Goal: Complete application form

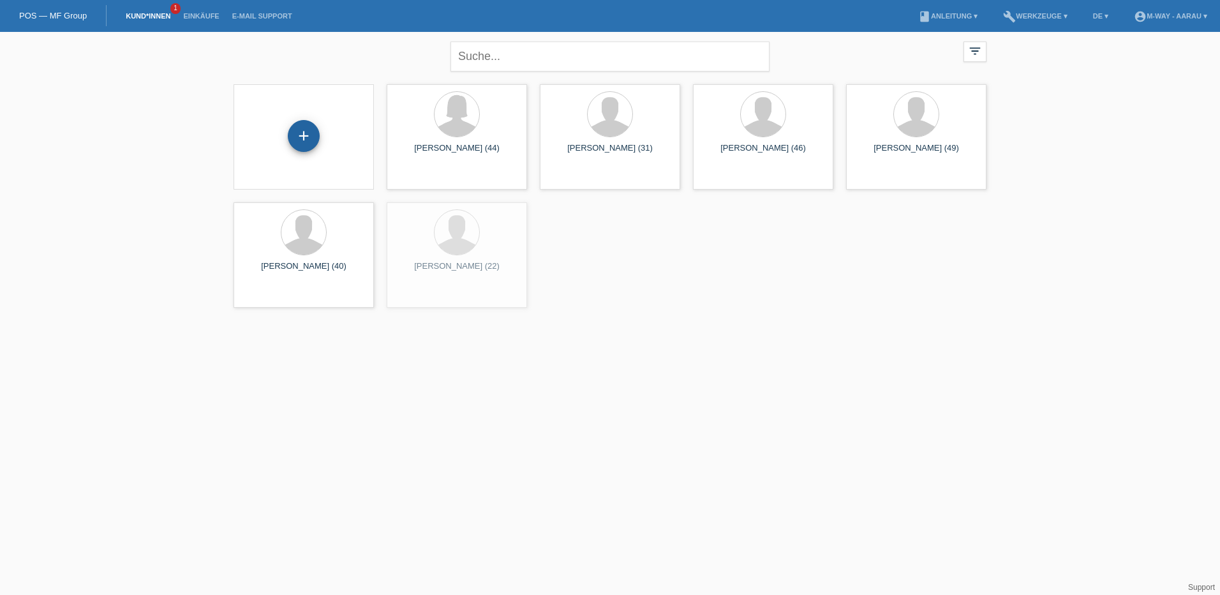
click at [309, 132] on div "+" at bounding box center [304, 136] width 32 height 32
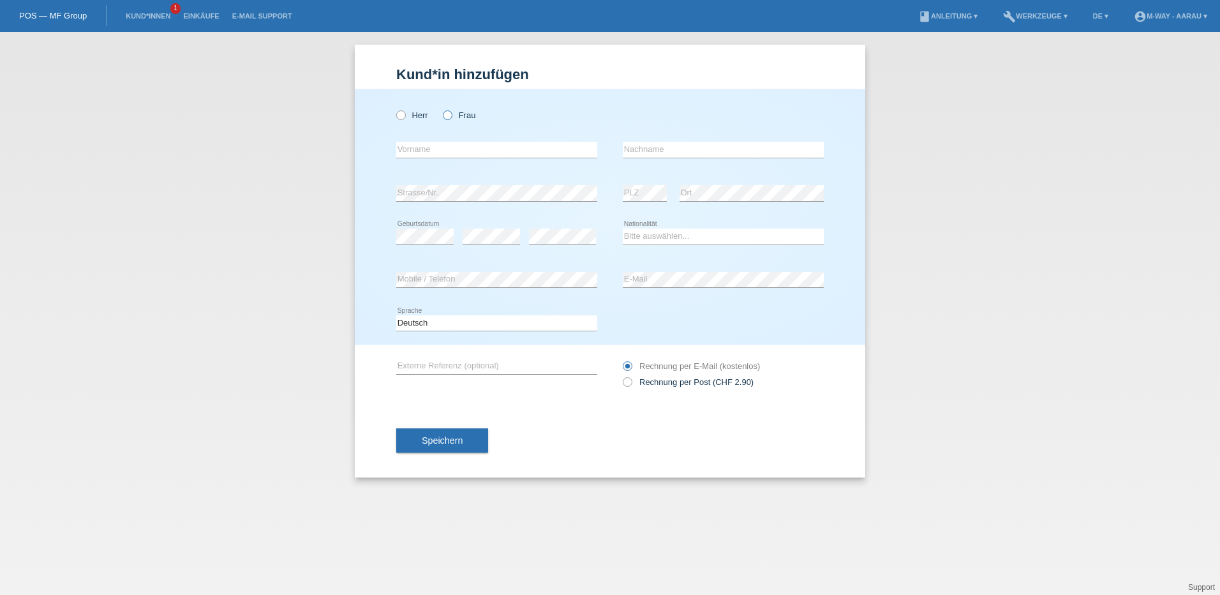
click at [461, 117] on label "Frau" at bounding box center [459, 115] width 33 height 10
click at [451, 117] on input "Frau" at bounding box center [447, 114] width 8 height 8
radio input "true"
click at [461, 139] on div "error Vorname" at bounding box center [496, 149] width 201 height 43
click at [459, 149] on input "text" at bounding box center [496, 150] width 201 height 16
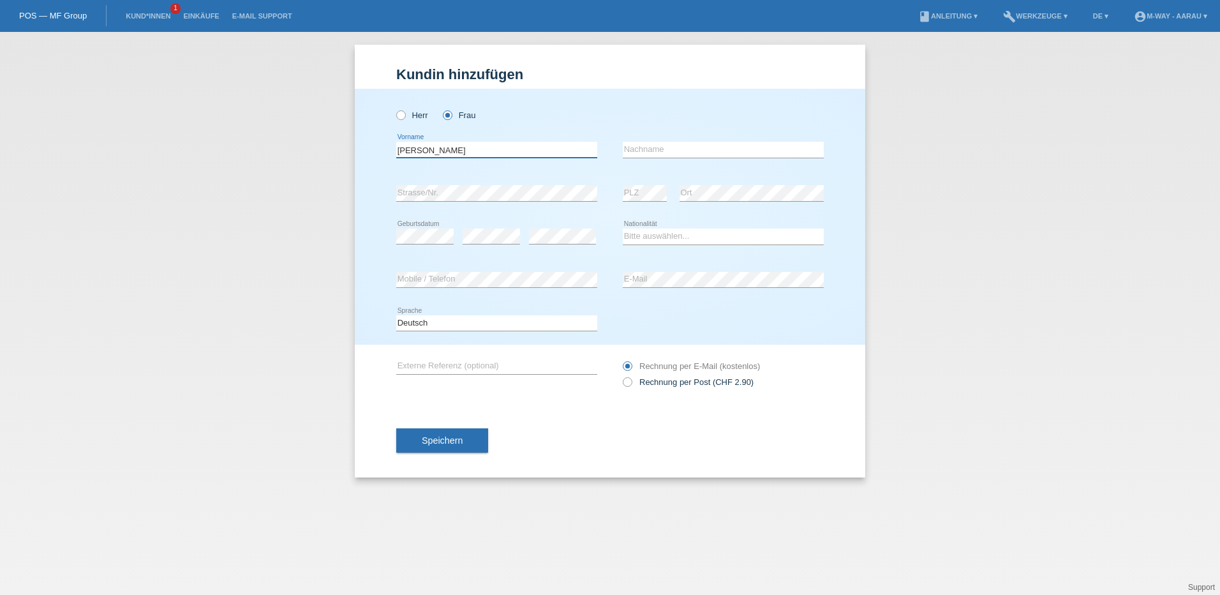
type input "[PERSON_NAME]"
click at [706, 242] on select "Bitte auswählen... Schweiz Deutschland Liechtenstein Österreich ------------ Af…" at bounding box center [723, 235] width 201 height 15
select select "DE"
click at [623, 228] on select "Bitte auswählen... Schweiz Deutschland Liechtenstein Österreich ------------ Af…" at bounding box center [723, 235] width 201 height 15
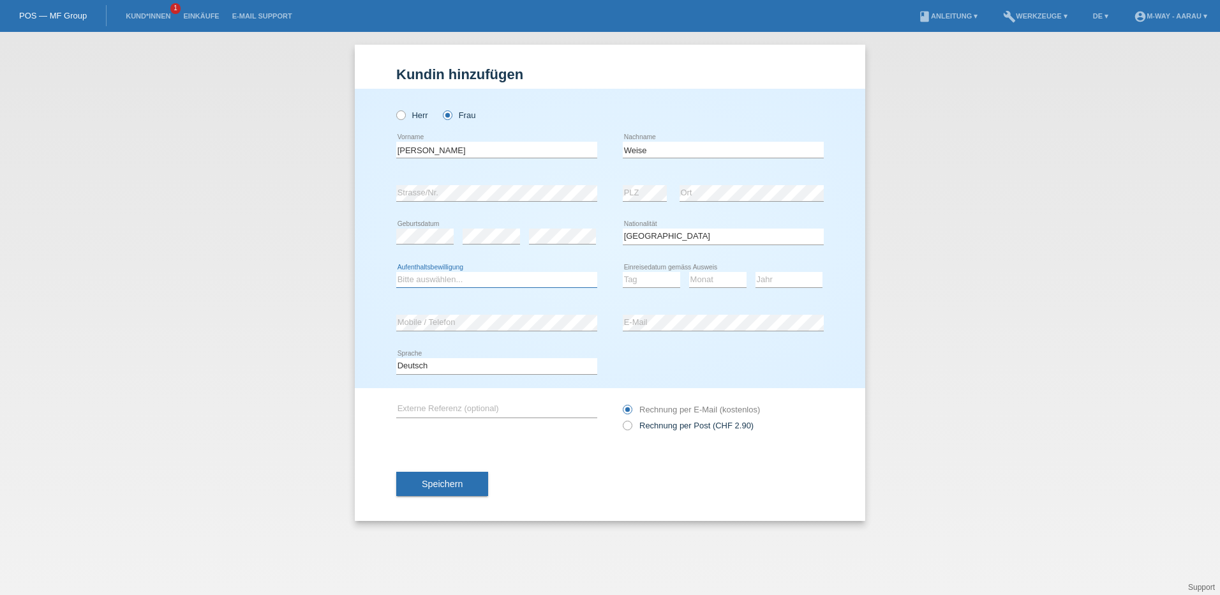
click at [481, 280] on select "Bitte auswählen... C B B - Flüchtlingsstatus Andere" at bounding box center [496, 279] width 201 height 15
select select "C"
click at [396, 272] on select "Bitte auswählen... C B B - Flüchtlingsstatus Andere" at bounding box center [496, 279] width 201 height 15
click at [642, 283] on select "Tag 01 02 03 04 05 06 07 08 09 10 11" at bounding box center [651, 279] width 57 height 15
select select "25"
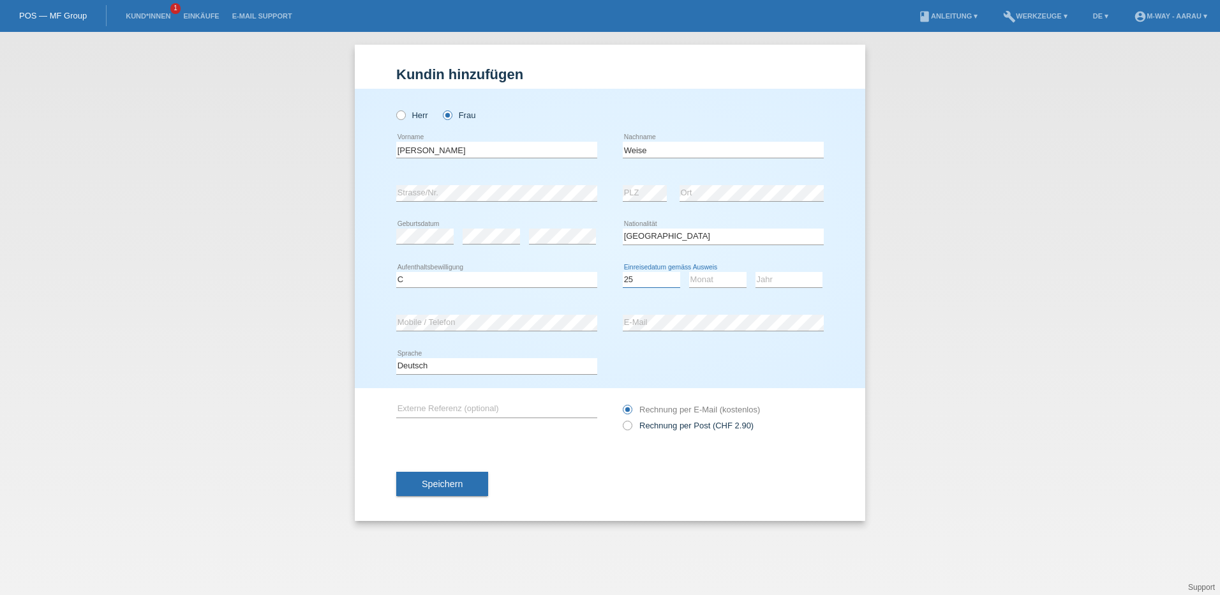
click at [623, 272] on select "Tag 01 02 03 04 05 06 07 08 09 10 11" at bounding box center [651, 279] width 57 height 15
click at [718, 283] on select "Monat 01 02 03 04 05 06 07 08 09 10 11" at bounding box center [717, 279] width 57 height 15
select select "07"
click at [689, 272] on select "Monat 01 02 03 04 05 06 07 08 09 10 11" at bounding box center [717, 279] width 57 height 15
click at [787, 274] on select "Jahr 2025 2024 2023 2022 2021 2020 2019 2018 2017 2016 2015 2014 2013 2012 2011…" at bounding box center [788, 279] width 67 height 15
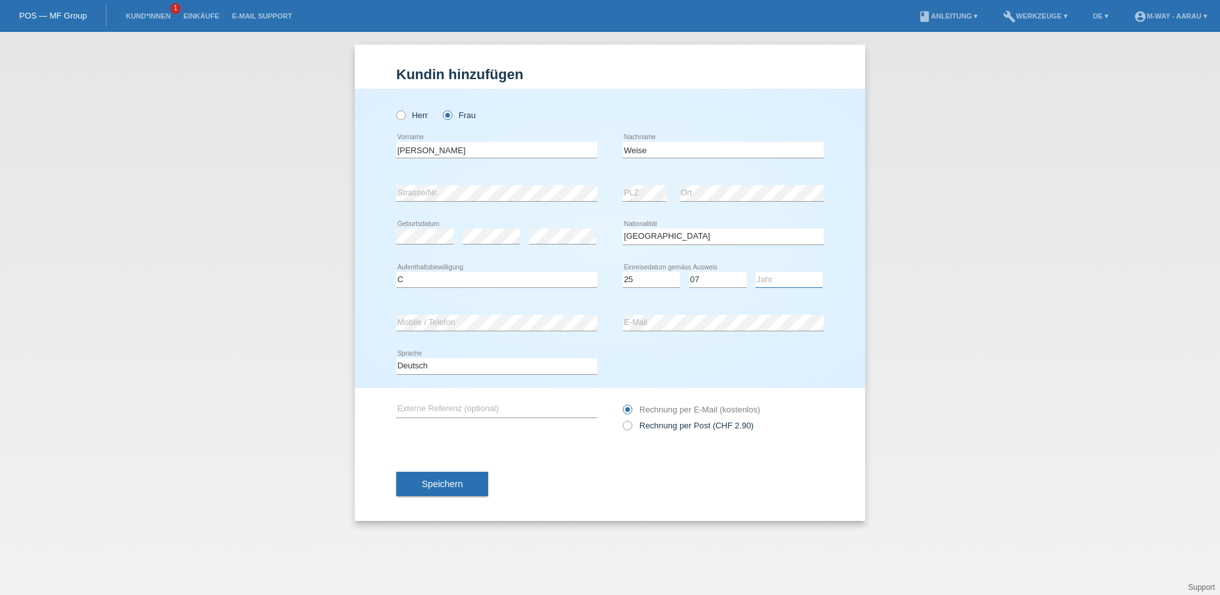
select select "2010"
click at [755, 272] on select "Jahr 2025 2024 2023 2022 2021 2020 2019 2018 2017 2016 2015 2014 2013 2012 2011…" at bounding box center [788, 279] width 67 height 15
click at [415, 492] on button "Speichern" at bounding box center [442, 483] width 92 height 24
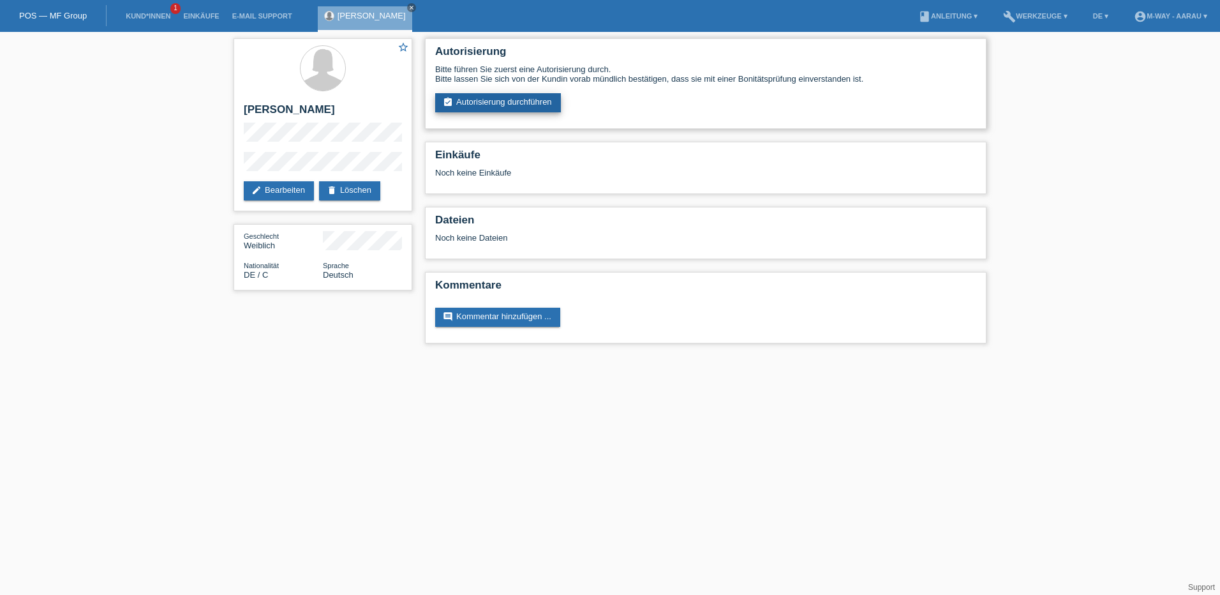
click at [478, 112] on link "assignment_turned_in Autorisierung durchführen" at bounding box center [498, 102] width 126 height 19
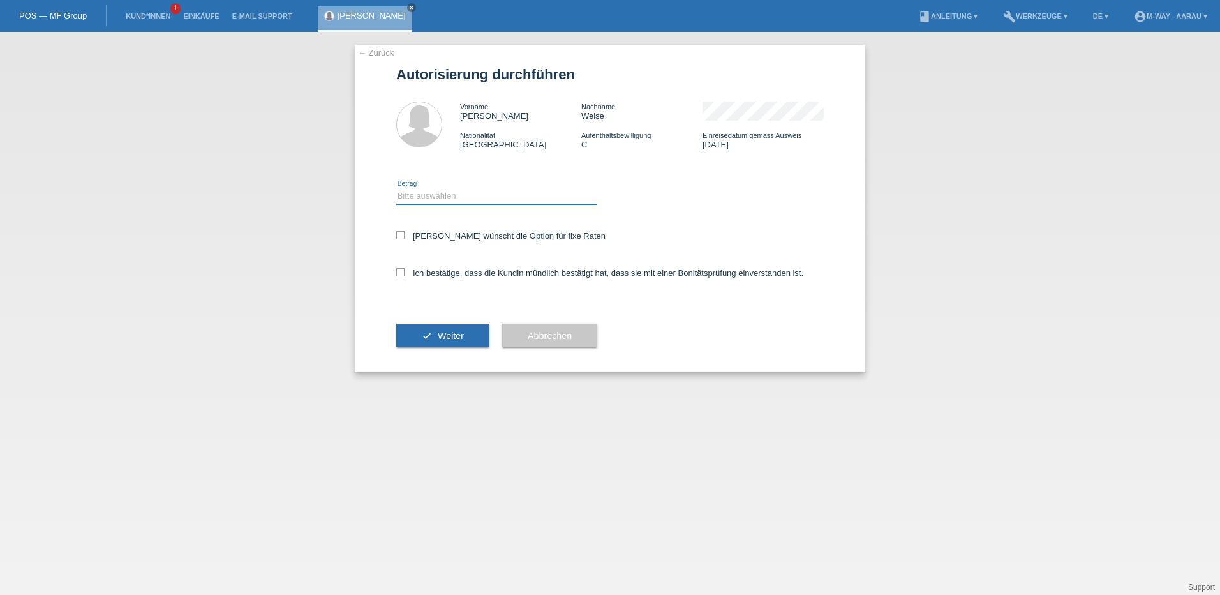
click at [446, 202] on select "Bitte auswählen CHF 1.00 - CHF 499.00 CHF 500.00 - CHF 1'999.00 CHF 2'000.00 - …" at bounding box center [496, 195] width 201 height 15
select select "3"
click at [396, 188] on select "Bitte auswählen CHF 1.00 - CHF 499.00 CHF 500.00 - CHF 1'999.00 CHF 2'000.00 - …" at bounding box center [496, 195] width 201 height 15
click at [443, 235] on label "Kundin wünscht die Option für fixe Raten" at bounding box center [500, 236] width 209 height 10
click at [404, 235] on input "Kundin wünscht die Option für fixe Raten" at bounding box center [400, 235] width 8 height 8
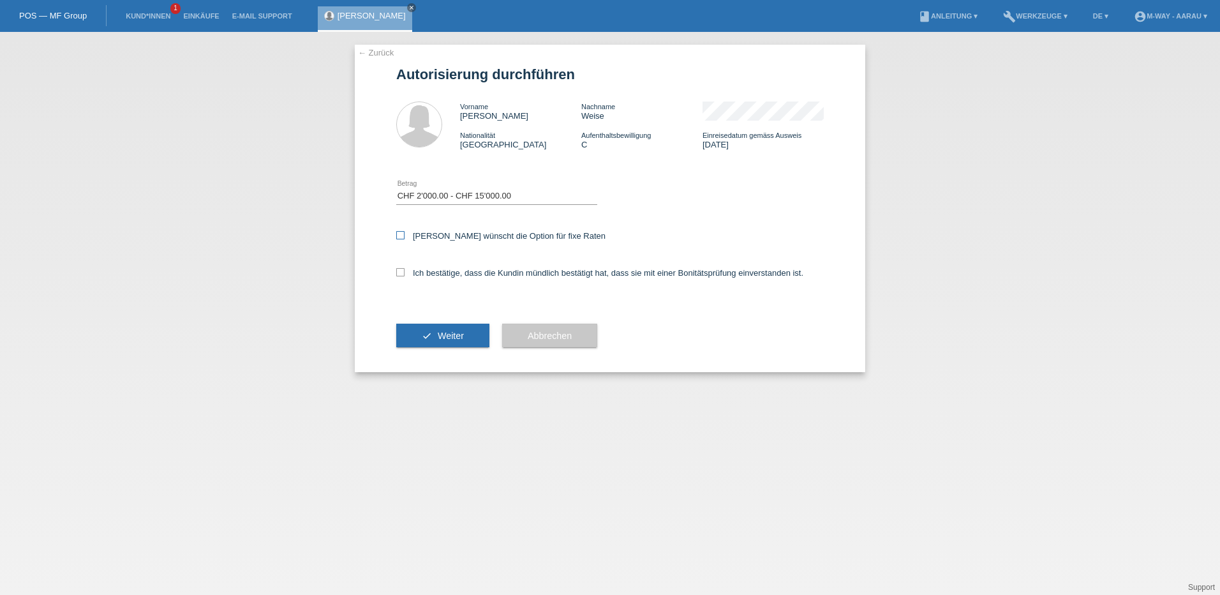
checkbox input "true"
click at [436, 265] on div "Ich bestätige, dass die Kundin mündlich bestätigt hat, dass sie mit einer Bonit…" at bounding box center [609, 276] width 427 height 43
click at [436, 274] on label "Ich bestätige, dass die Kundin mündlich bestätigt hat, dass sie mit einer Bonit…" at bounding box center [599, 273] width 407 height 10
click at [404, 274] on input "Ich bestätige, dass die Kundin mündlich bestätigt hat, dass sie mit einer Bonit…" at bounding box center [400, 272] width 8 height 8
checkbox input "true"
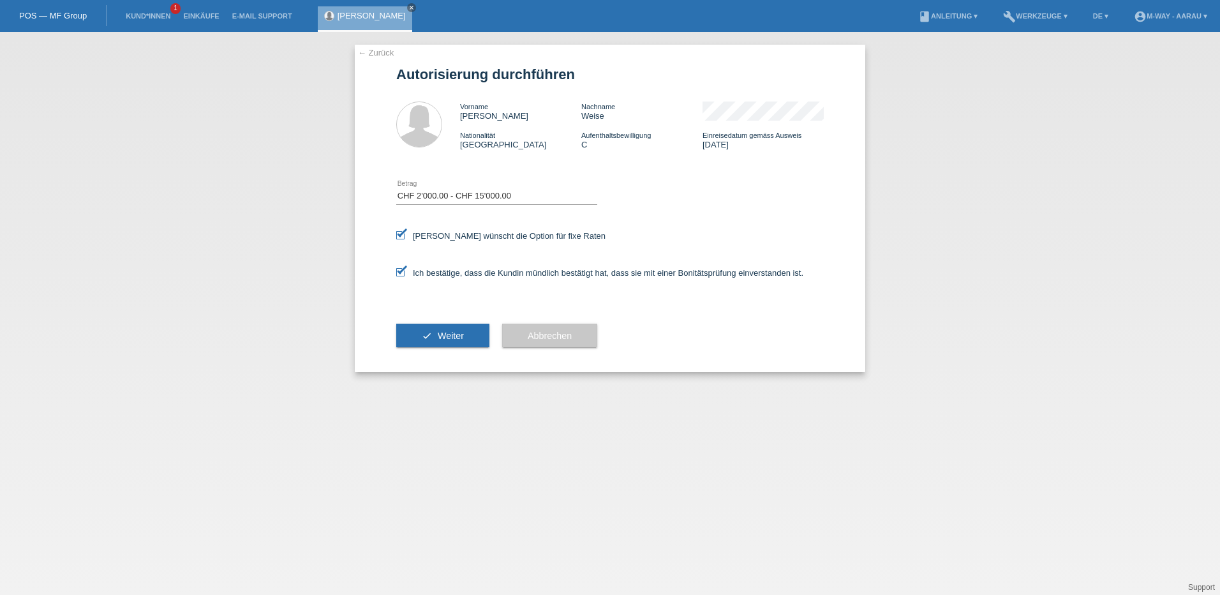
click at [425, 330] on button "check Weiter" at bounding box center [442, 335] width 93 height 24
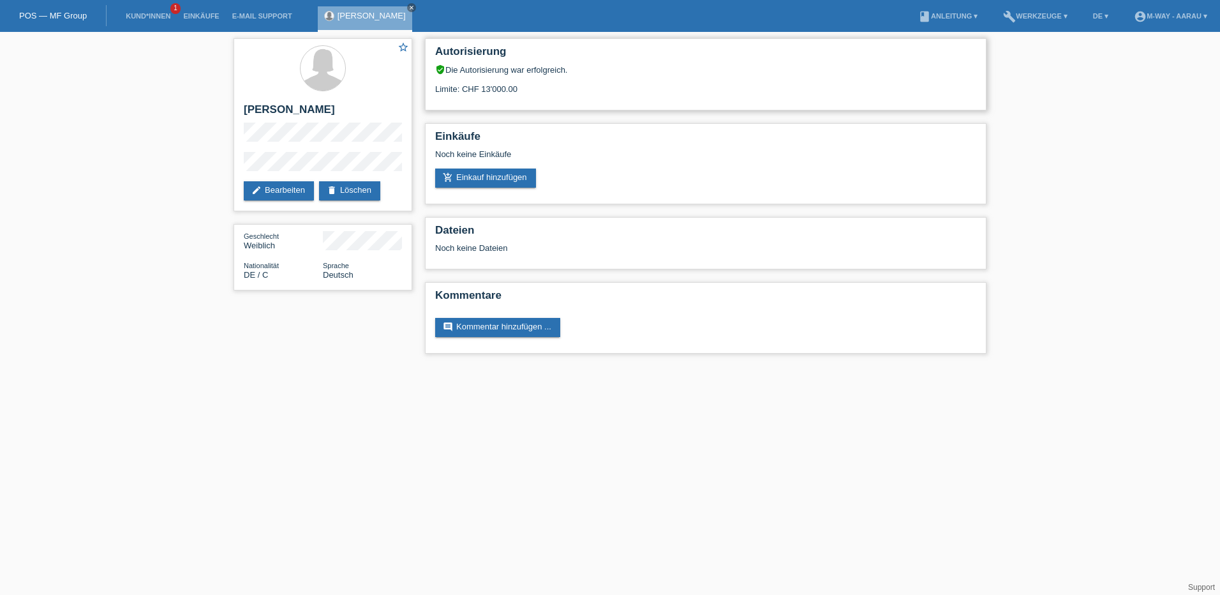
drag, startPoint x: 489, startPoint y: 87, endPoint x: 559, endPoint y: 106, distance: 71.9
click at [559, 106] on div "Autorisierung verified_user Die Autorisierung war erfolgreich. Limite: CHF 13'0…" at bounding box center [705, 74] width 561 height 72
drag, startPoint x: 559, startPoint y: 106, endPoint x: 688, endPoint y: 141, distance: 134.2
click at [688, 141] on h2 "Einkäufe" at bounding box center [705, 139] width 541 height 19
click at [514, 175] on link "add_shopping_cart Einkauf hinzufügen" at bounding box center [485, 177] width 101 height 19
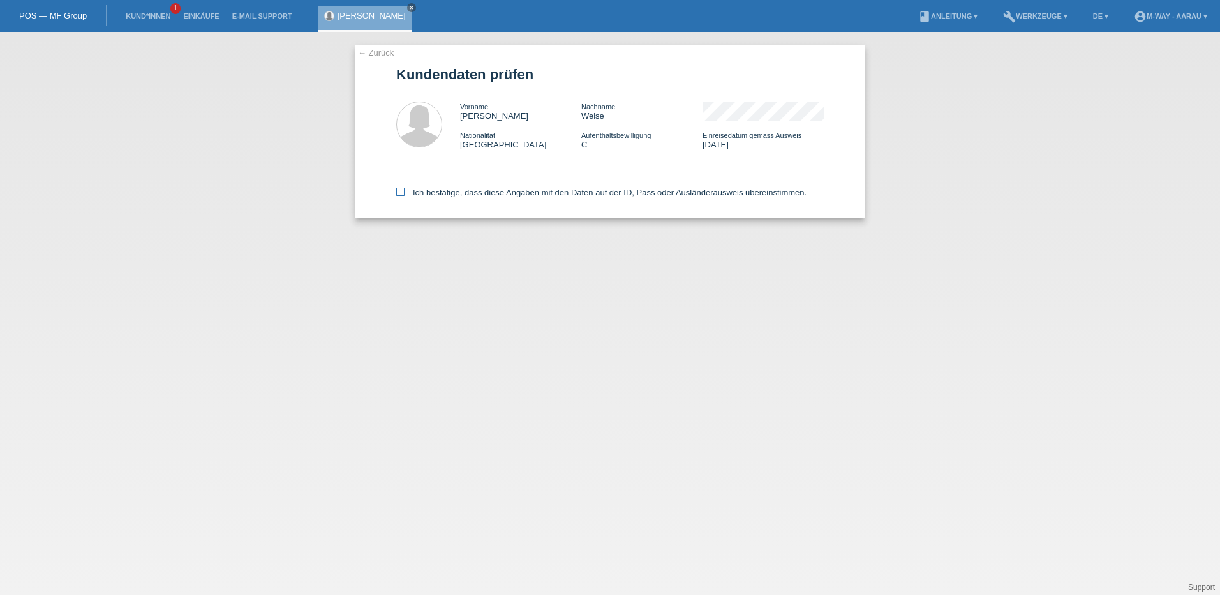
click at [408, 190] on label "Ich bestätige, dass diese Angaben mit den Daten auf der ID, Pass oder Ausländer…" at bounding box center [601, 193] width 410 height 10
click at [404, 190] on input "Ich bestätige, dass diese Angaben mit den Daten auf der ID, Pass oder Ausländer…" at bounding box center [400, 192] width 8 height 8
checkbox input "true"
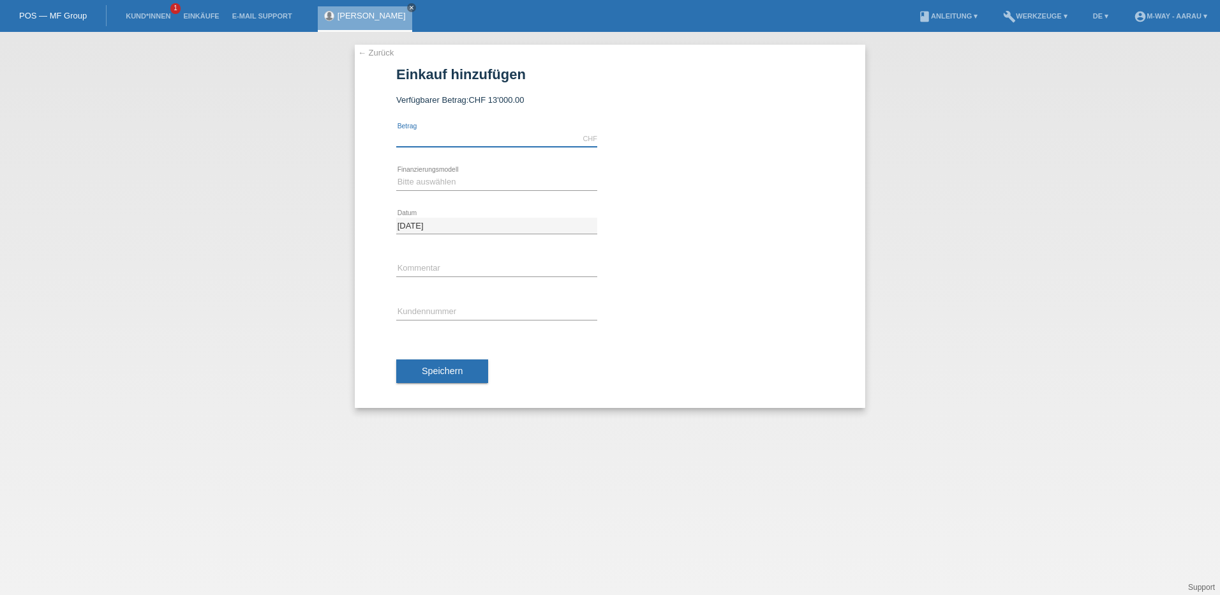
click at [443, 132] on input "text" at bounding box center [496, 139] width 201 height 16
type input "4928.00"
click at [439, 187] on select "Bitte auswählen Fixe Raten Kauf auf Rechnung mit Teilzahlungsoption" at bounding box center [496, 181] width 201 height 15
click at [396, 174] on select "Bitte auswählen Fixe Raten Kauf auf Rechnung mit Teilzahlungsoption" at bounding box center [496, 181] width 201 height 15
drag, startPoint x: 437, startPoint y: 182, endPoint x: 438, endPoint y: 192, distance: 10.3
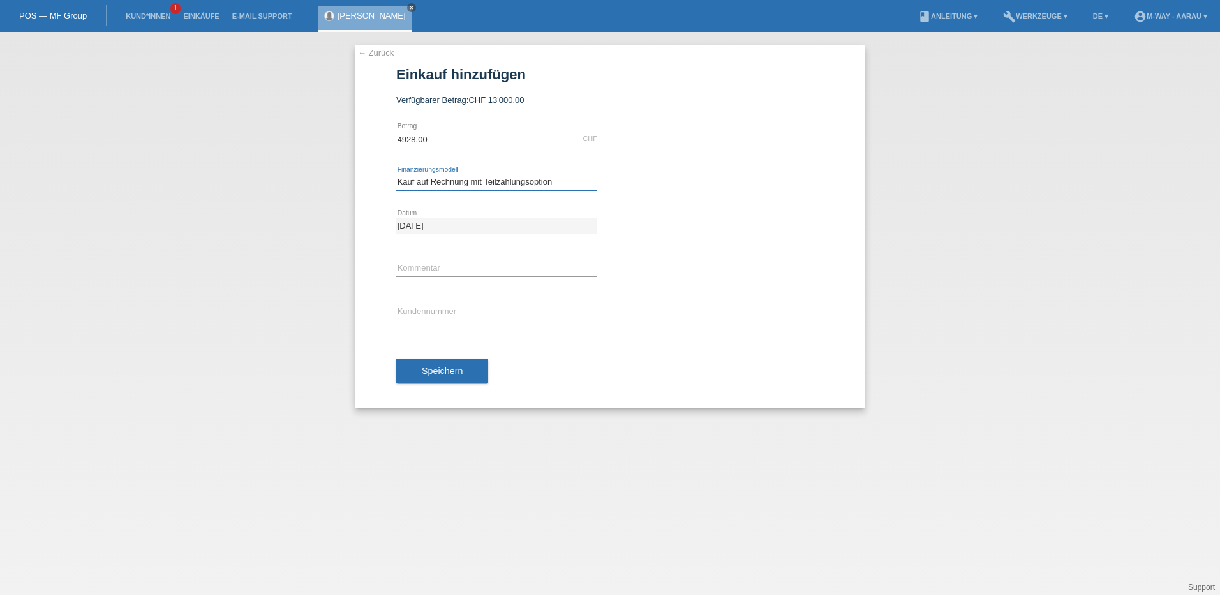
click at [437, 182] on select "Bitte auswählen Fixe Raten Kauf auf Rechnung mit Teilzahlungsoption" at bounding box center [496, 181] width 201 height 15
select select "77"
click at [396, 174] on select "Bitte auswählen Fixe Raten Kauf auf Rechnung mit Teilzahlungsoption" at bounding box center [496, 181] width 201 height 15
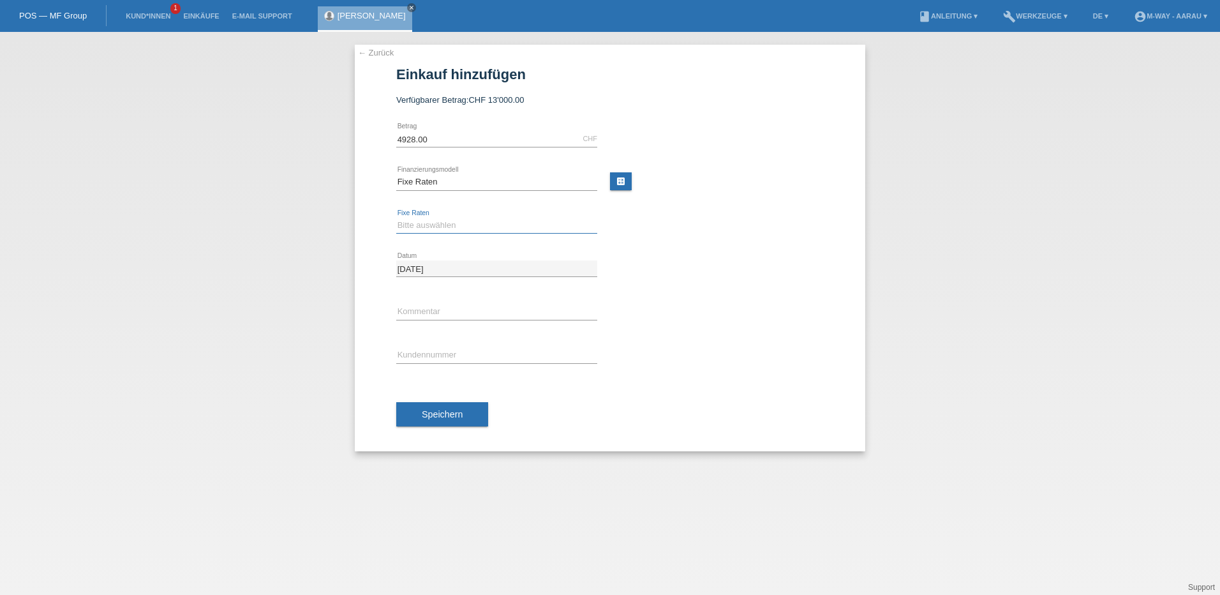
click at [433, 229] on select "Bitte auswählen 4 Raten 5 Raten 6 Raten 7 Raten 8 Raten 9 Raten 10 Raten 11 Rat…" at bounding box center [496, 225] width 201 height 15
select select "202"
click at [396, 218] on select "Bitte auswählen 4 Raten 5 Raten 6 Raten 7 Raten 8 Raten 9 Raten 10 Raten 11 Rat…" at bounding box center [496, 225] width 201 height 15
click at [435, 350] on input "text" at bounding box center [496, 355] width 201 height 16
type input "K145342"
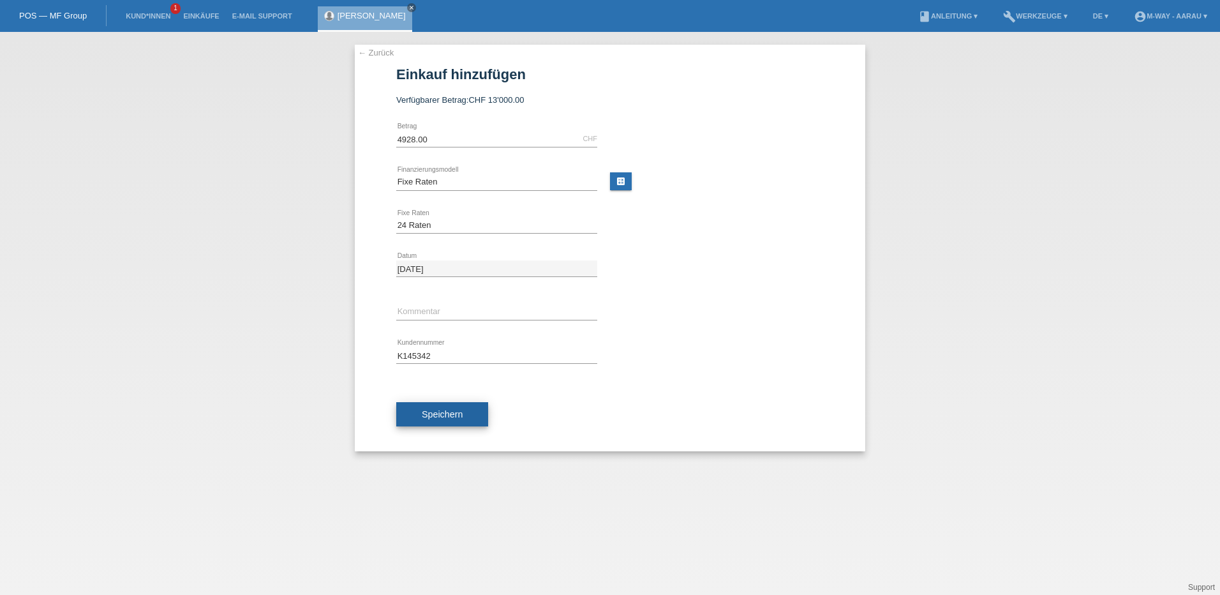
click at [436, 413] on span "Speichern" at bounding box center [442, 414] width 41 height 10
